Goal: Navigation & Orientation: Understand site structure

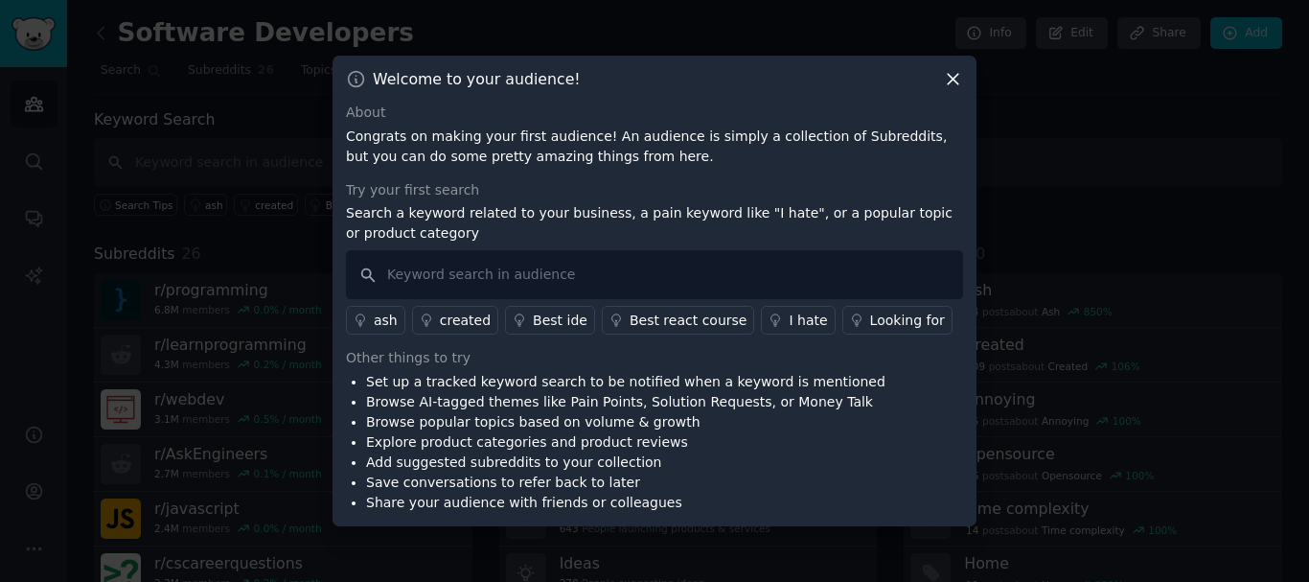
click at [957, 80] on icon at bounding box center [953, 79] width 20 height 20
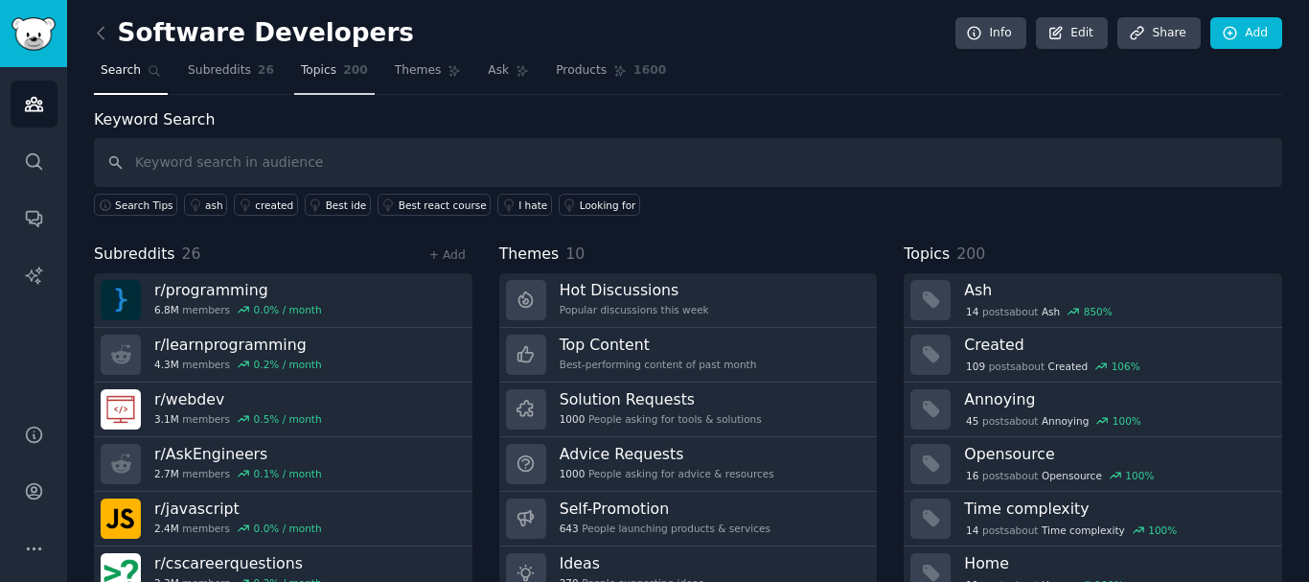
click at [346, 66] on span "200" at bounding box center [355, 70] width 25 height 17
click at [342, 87] on link "Topics 200" at bounding box center [334, 75] width 80 height 39
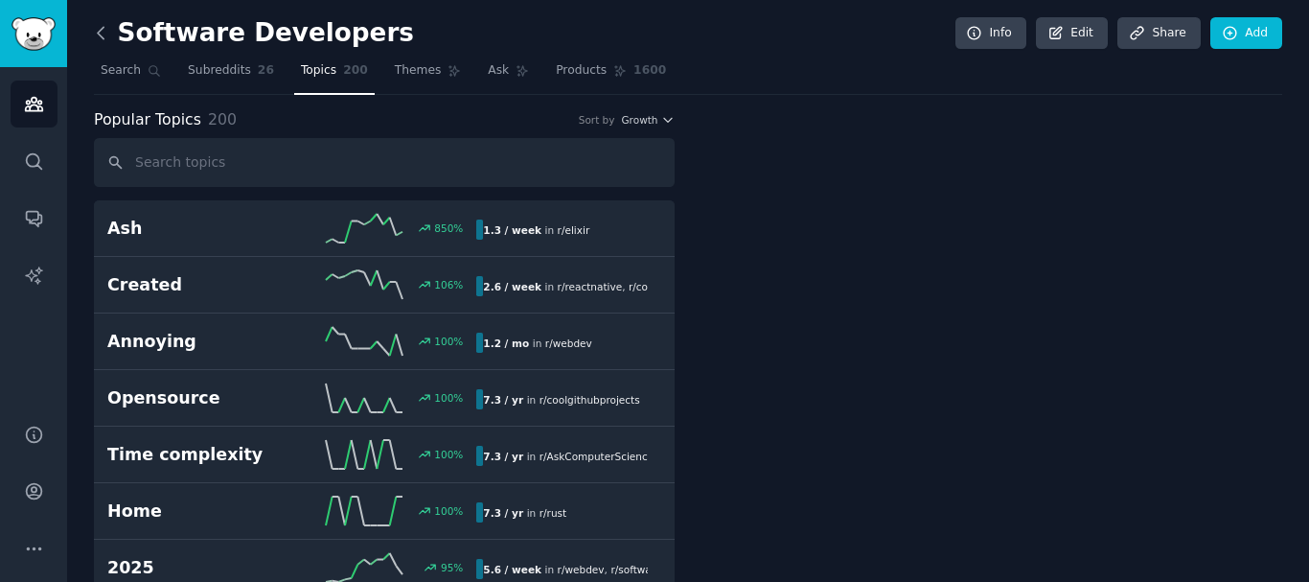
click at [103, 36] on icon at bounding box center [101, 33] width 20 height 20
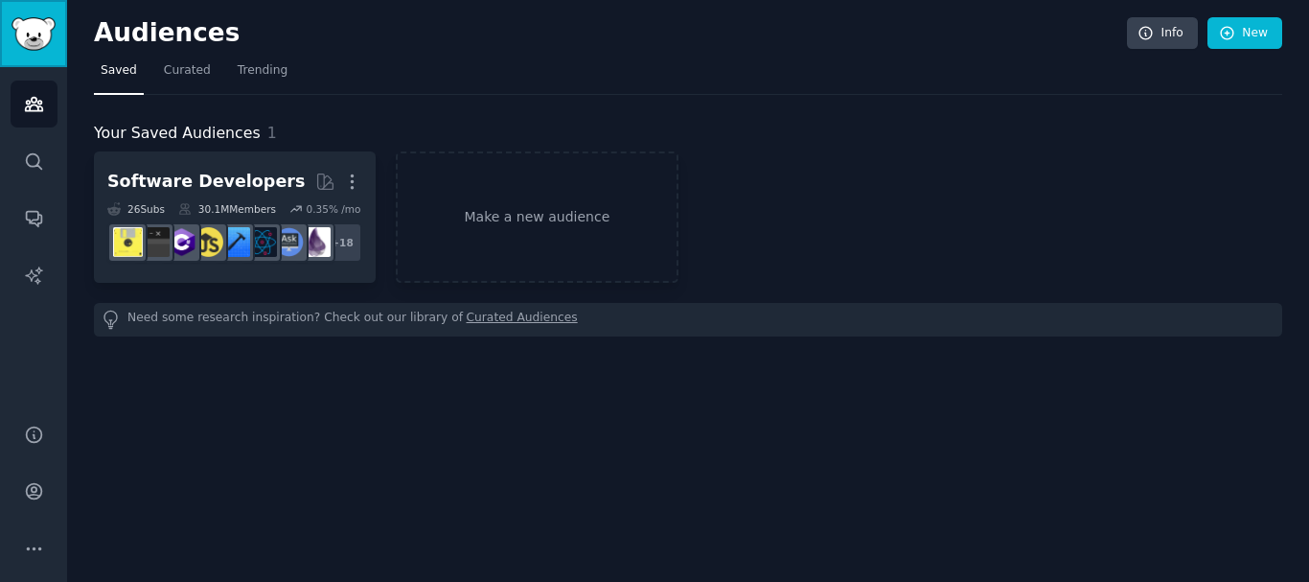
click at [29, 41] on img "Sidebar" at bounding box center [33, 34] width 44 height 34
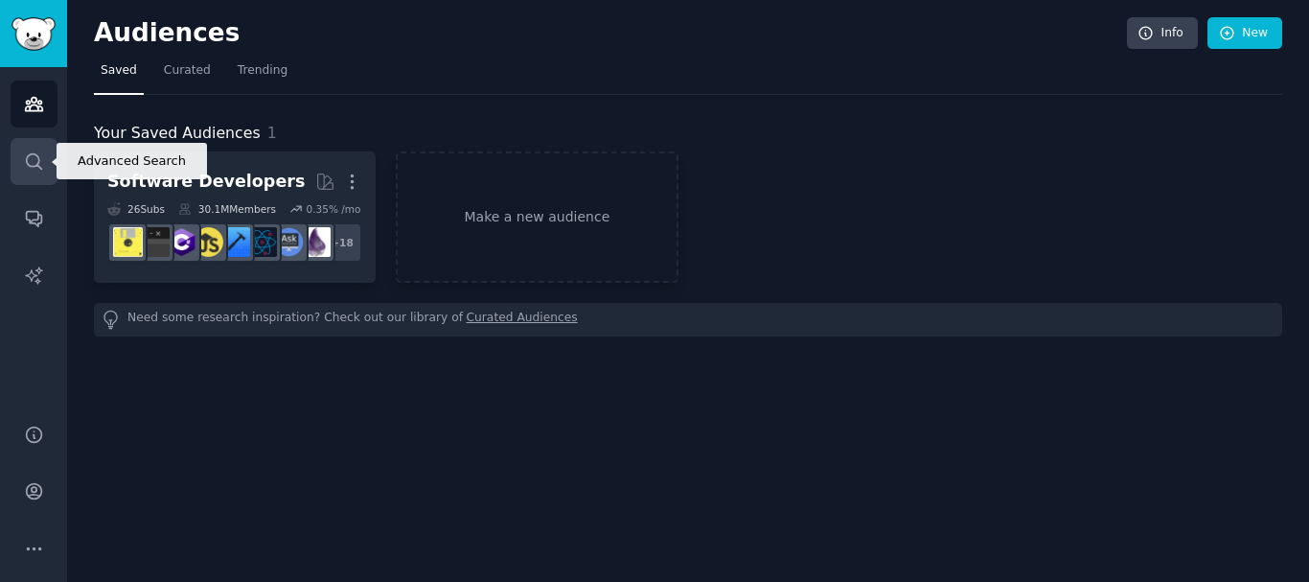
click at [36, 172] on link "Search" at bounding box center [34, 161] width 47 height 47
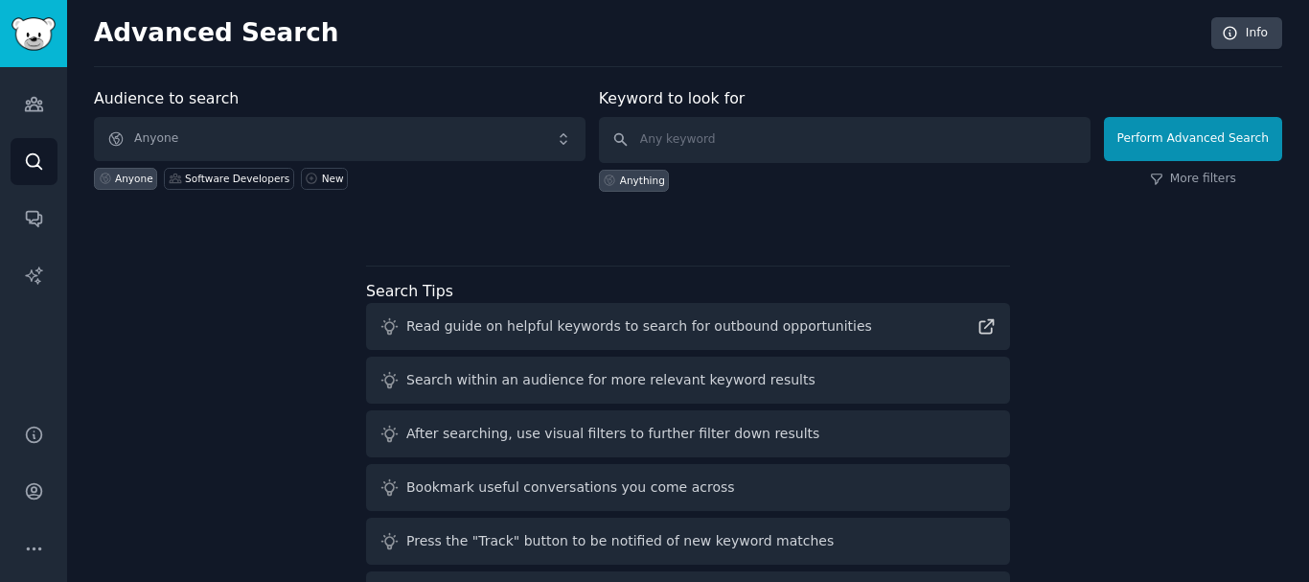
drag, startPoint x: 89, startPoint y: 144, endPoint x: 9, endPoint y: 119, distance: 84.3
click at [9, 119] on div "Audiences Search Conversations AI Reports" at bounding box center [33, 233] width 67 height 333
click at [43, 112] on icon "Sidebar" at bounding box center [34, 104] width 20 height 20
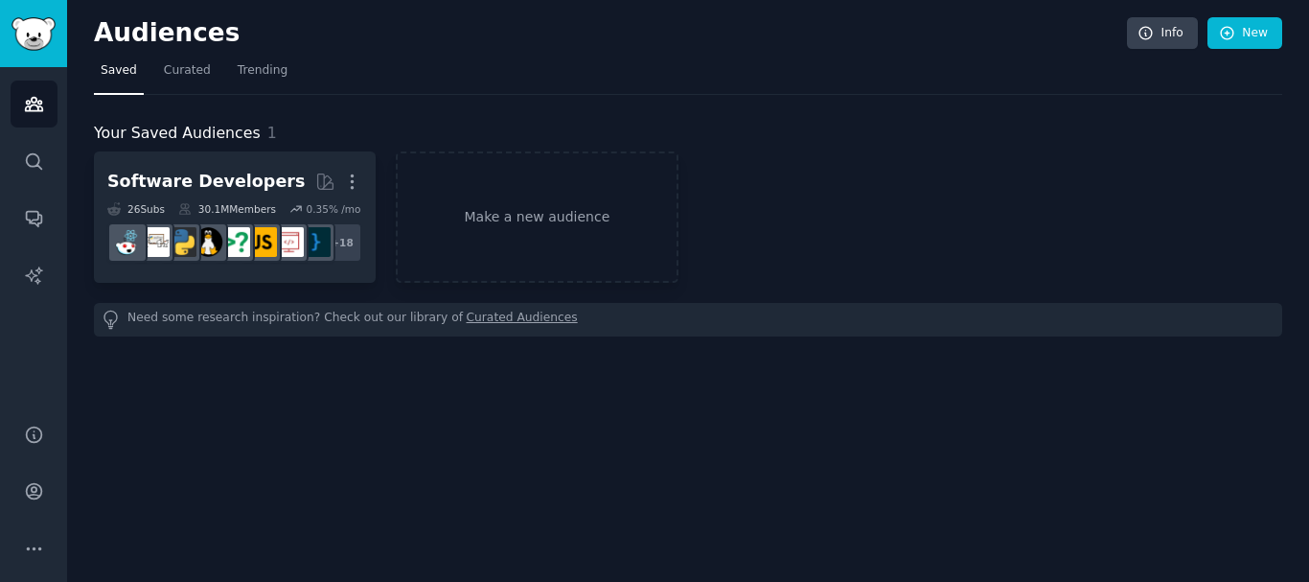
click at [153, 25] on h2 "Audiences" at bounding box center [610, 33] width 1033 height 31
click at [9, 79] on div "Audiences Search Conversations AI Reports" at bounding box center [33, 233] width 67 height 333
click at [289, 74] on nav "Saved Curated Trending" at bounding box center [688, 75] width 1188 height 39
click at [271, 71] on span "Trending" at bounding box center [263, 70] width 50 height 17
